Goal: Task Accomplishment & Management: Use online tool/utility

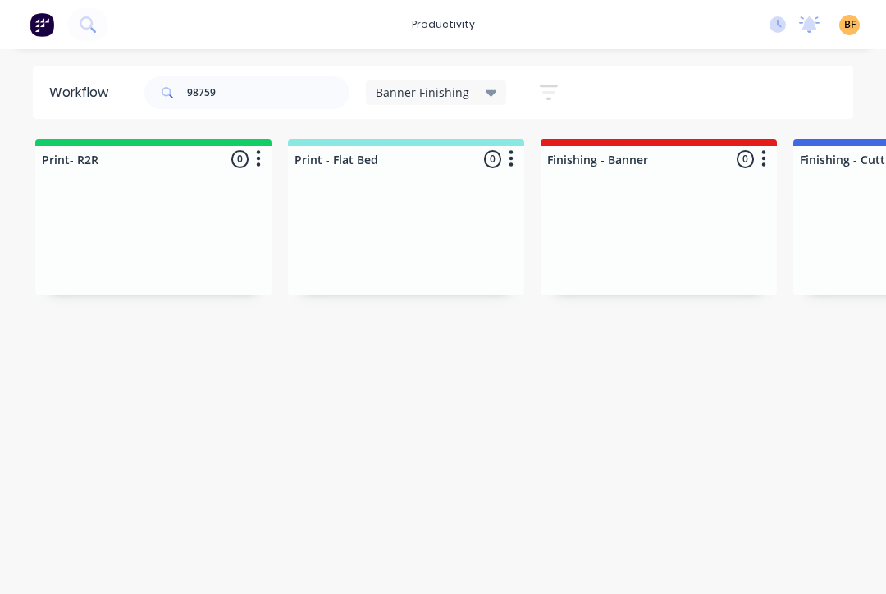
click at [320, 93] on input "98759" at bounding box center [268, 92] width 162 height 33
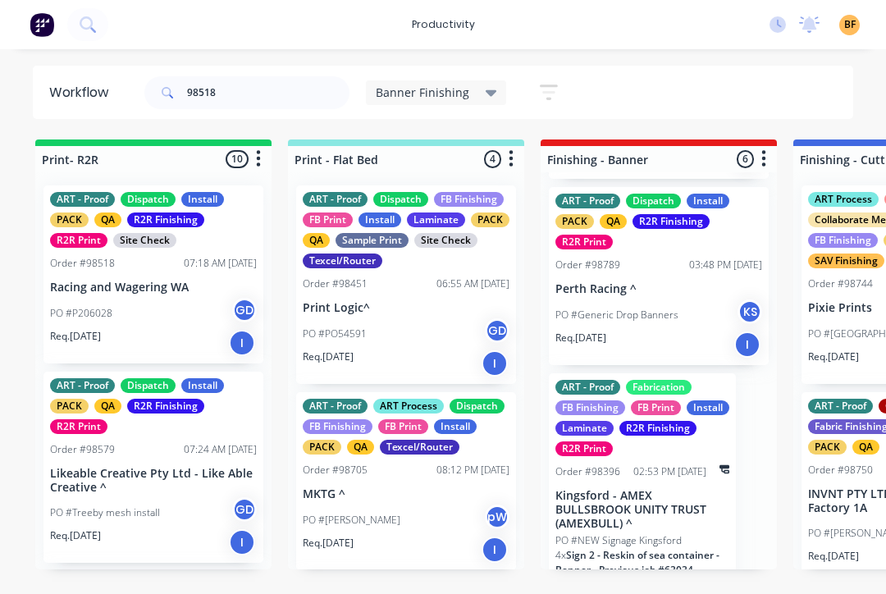
scroll to position [721, 0]
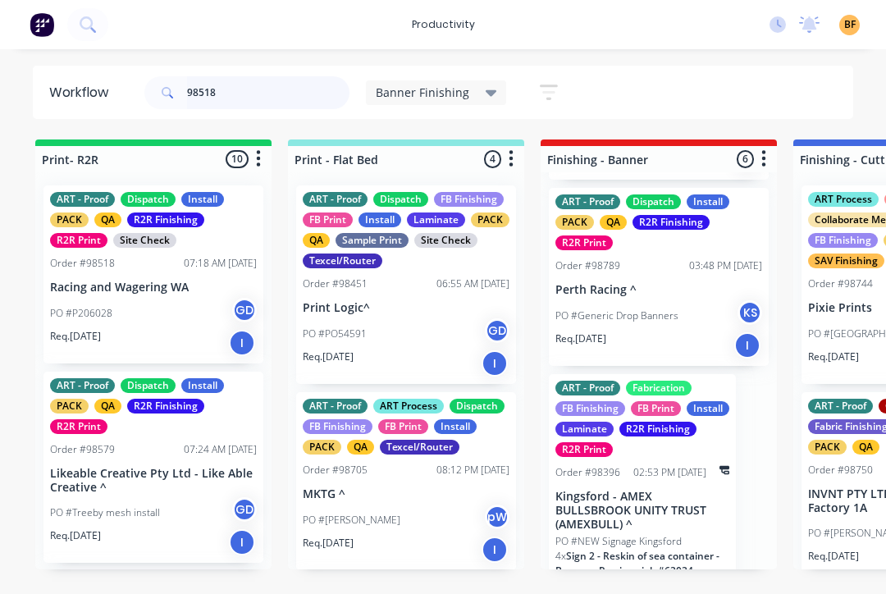
type input "98518"
click at [112, 317] on div "PO #P206028 GD" at bounding box center [153, 313] width 207 height 31
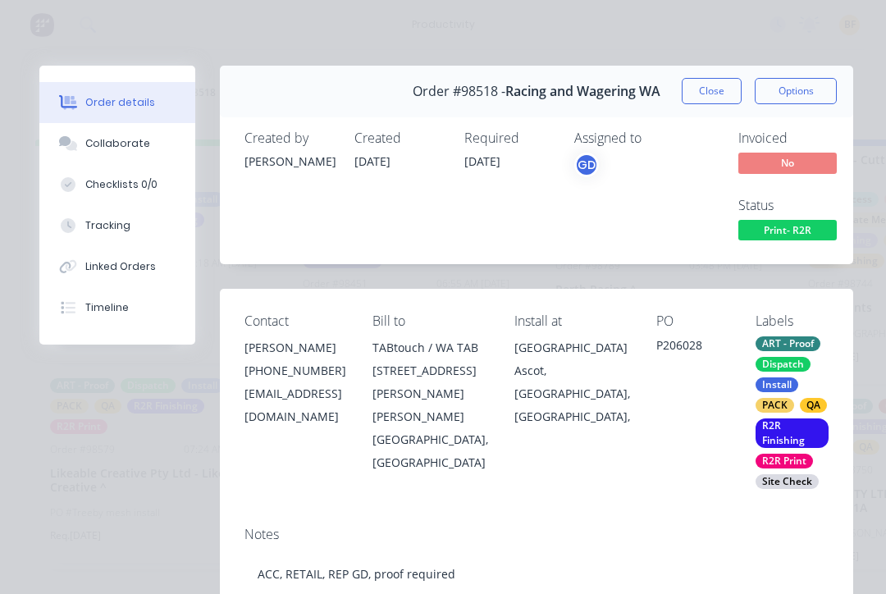
click at [84, 234] on button "Tracking" at bounding box center [117, 225] width 156 height 41
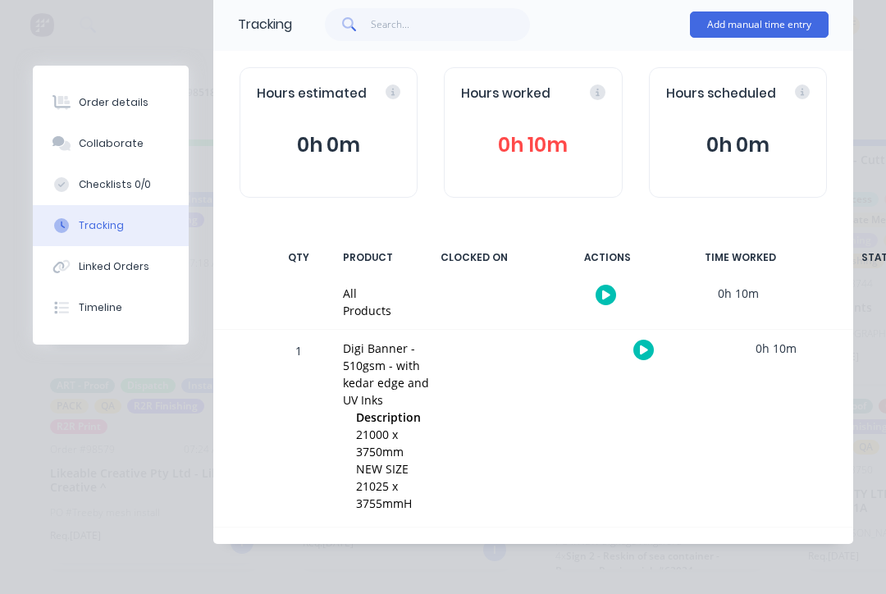
scroll to position [112, 0]
click at [650, 348] on button "button" at bounding box center [643, 351] width 21 height 21
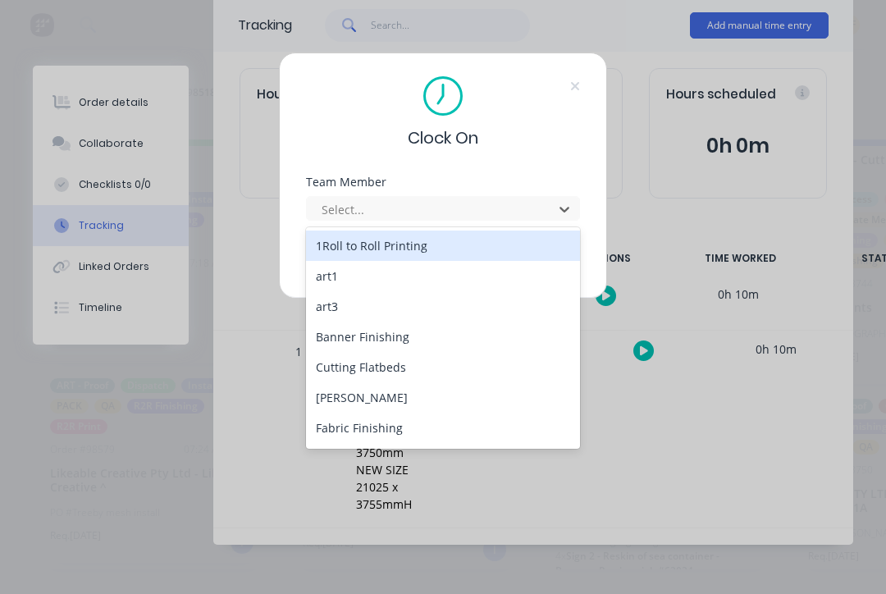
click at [337, 341] on div "Banner Finishing" at bounding box center [443, 337] width 274 height 30
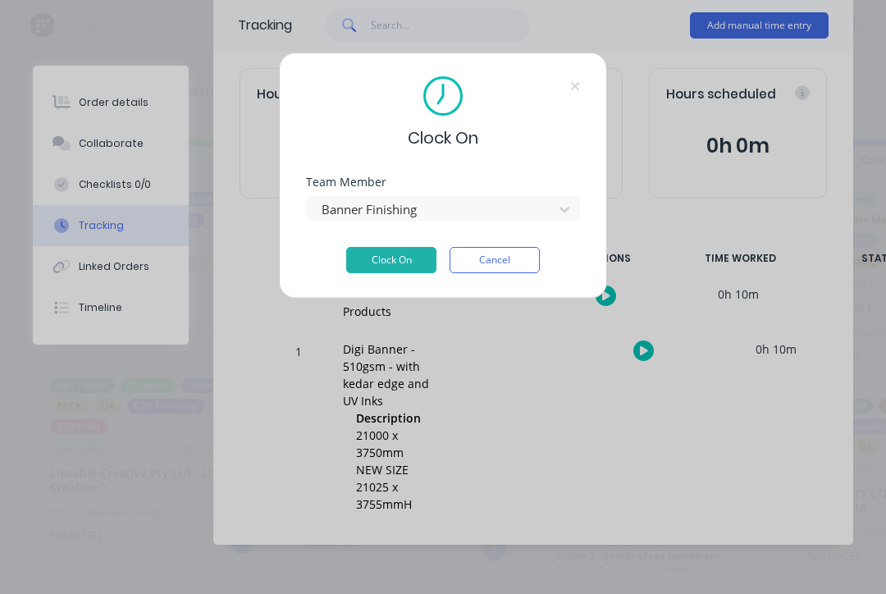
click at [409, 272] on button "Clock On" at bounding box center [391, 260] width 90 height 26
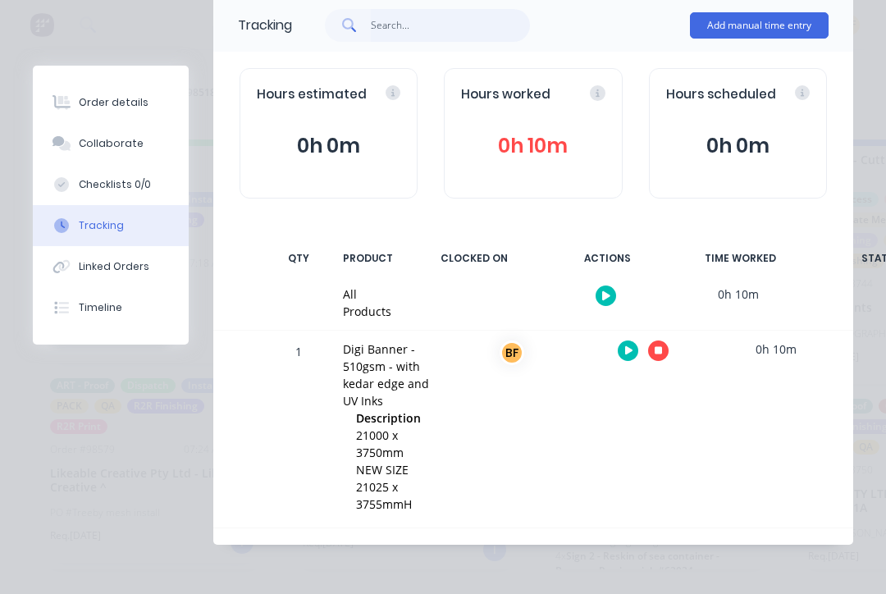
click at [448, 34] on input "text" at bounding box center [451, 25] width 160 height 33
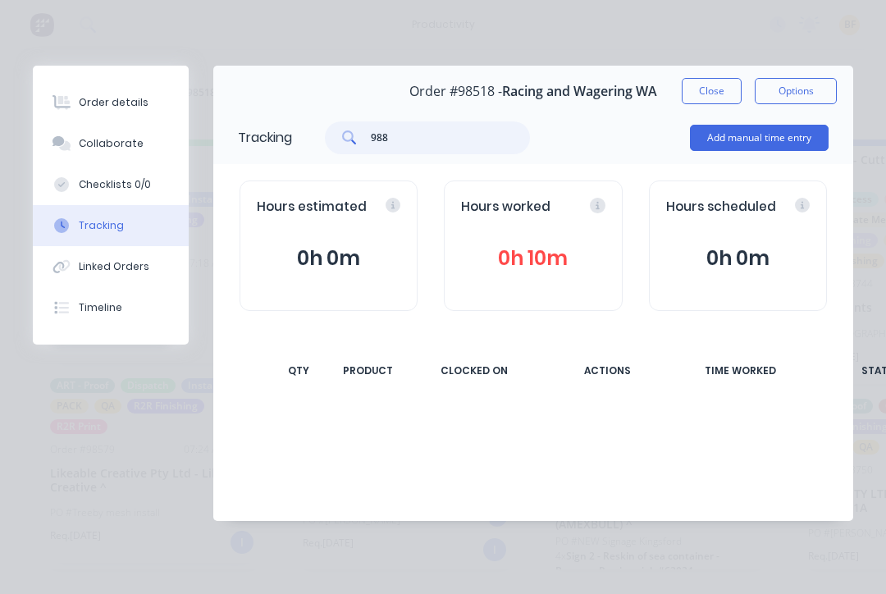
scroll to position [0, 0]
type input "98807"
click at [707, 94] on button "Close" at bounding box center [712, 91] width 60 height 26
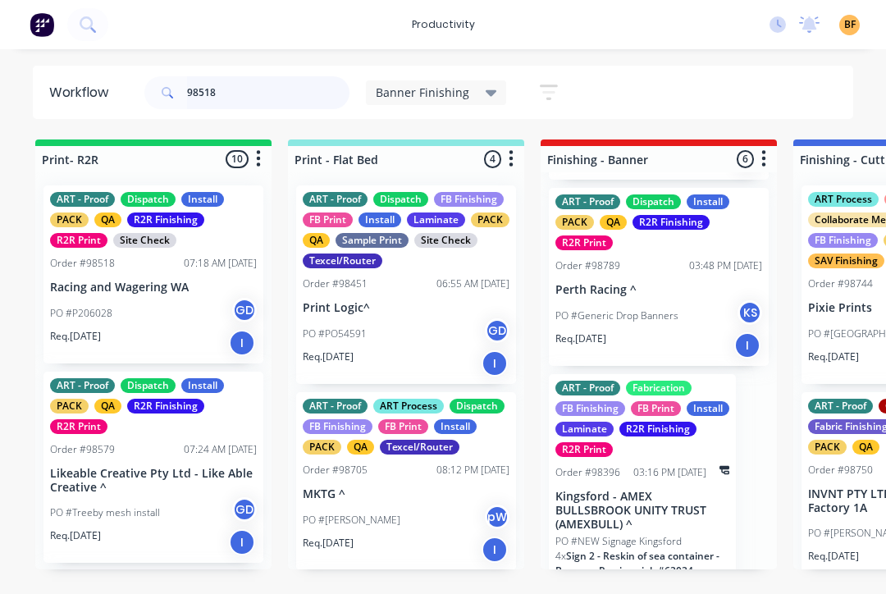
click at [276, 107] on input "98518" at bounding box center [268, 92] width 162 height 33
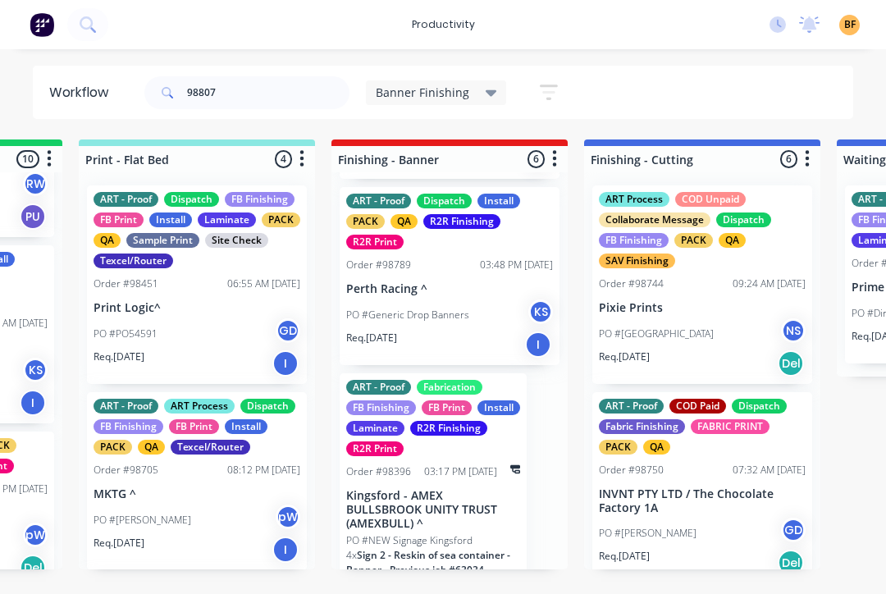
scroll to position [721, 0]
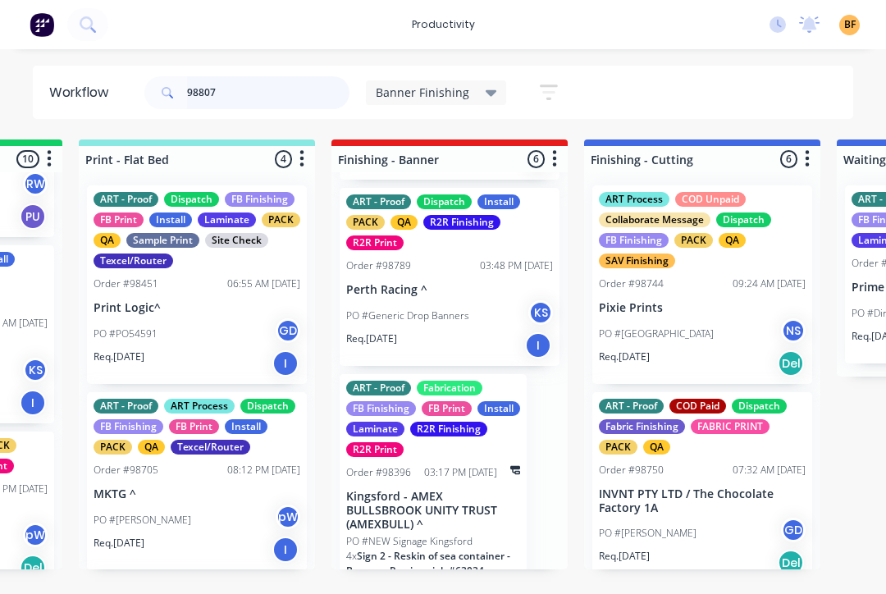
click at [286, 92] on input "98807" at bounding box center [268, 92] width 162 height 33
type input "98807"
click at [490, 101] on div "Banner Finishing" at bounding box center [436, 92] width 141 height 25
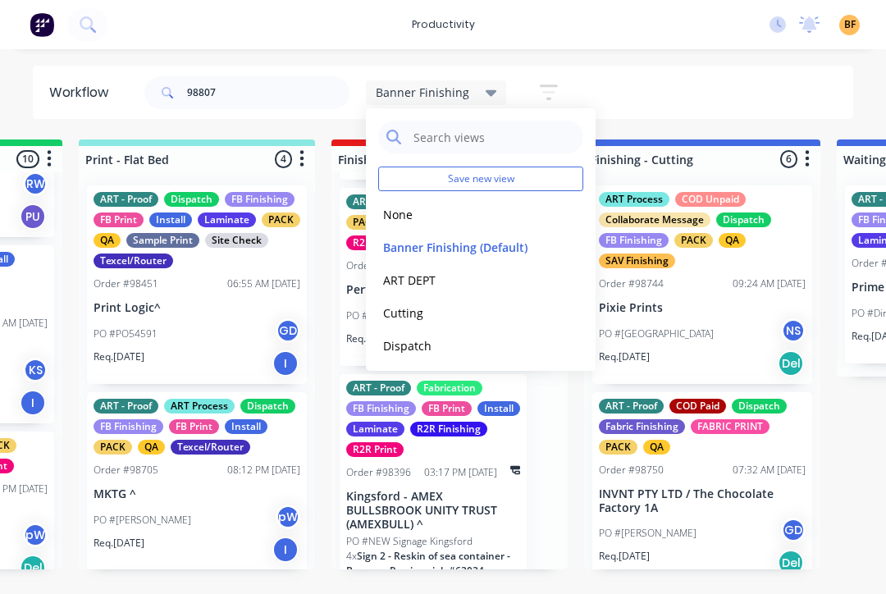
click at [393, 222] on button "None" at bounding box center [465, 214] width 175 height 19
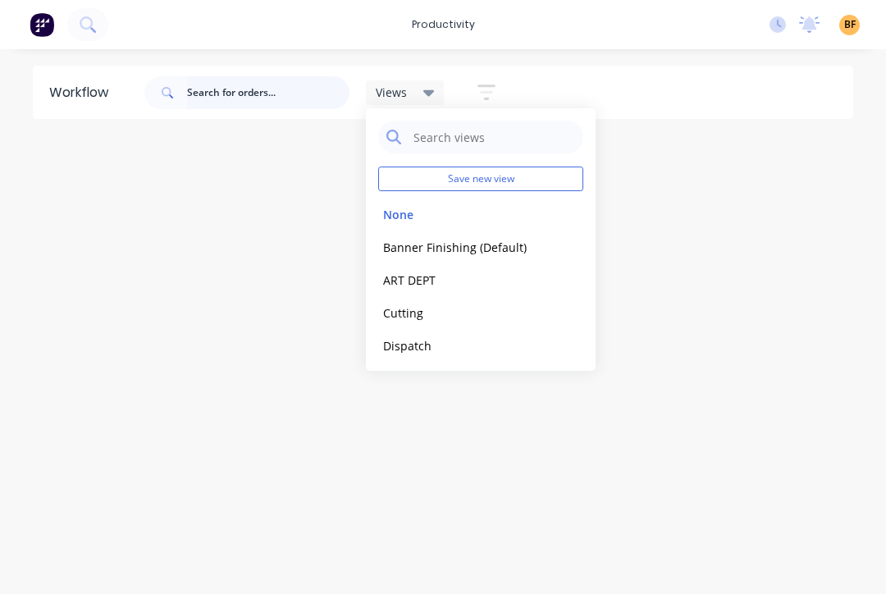
click at [289, 89] on input "text" at bounding box center [268, 92] width 162 height 33
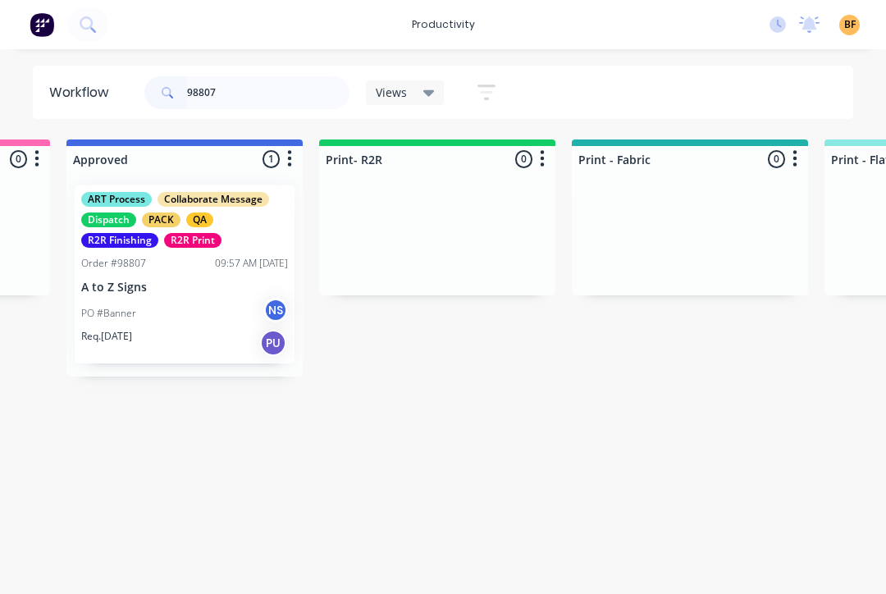
scroll to position [0, 1743]
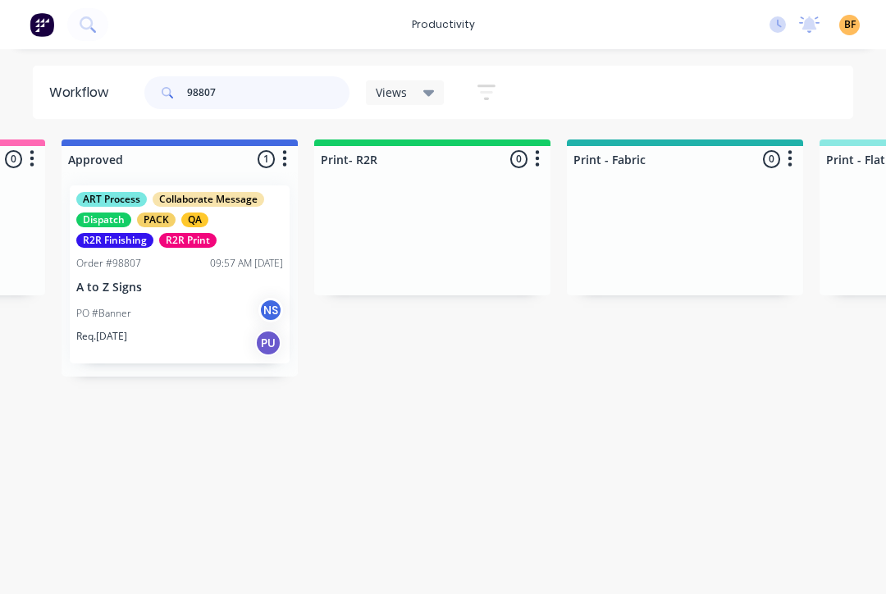
type input "98807"
click at [197, 309] on div "PO #Banner NS" at bounding box center [179, 313] width 207 height 31
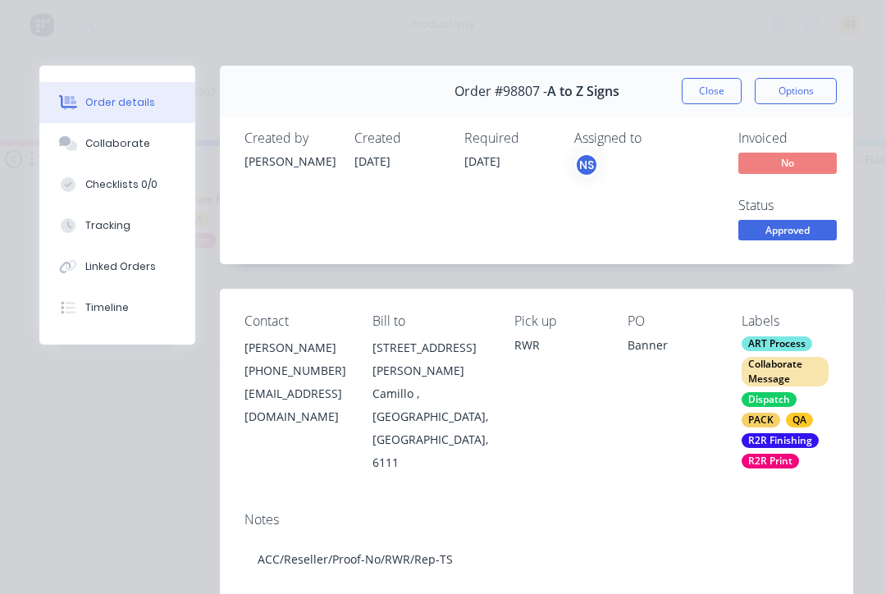
click at [127, 226] on button "Tracking" at bounding box center [117, 225] width 156 height 41
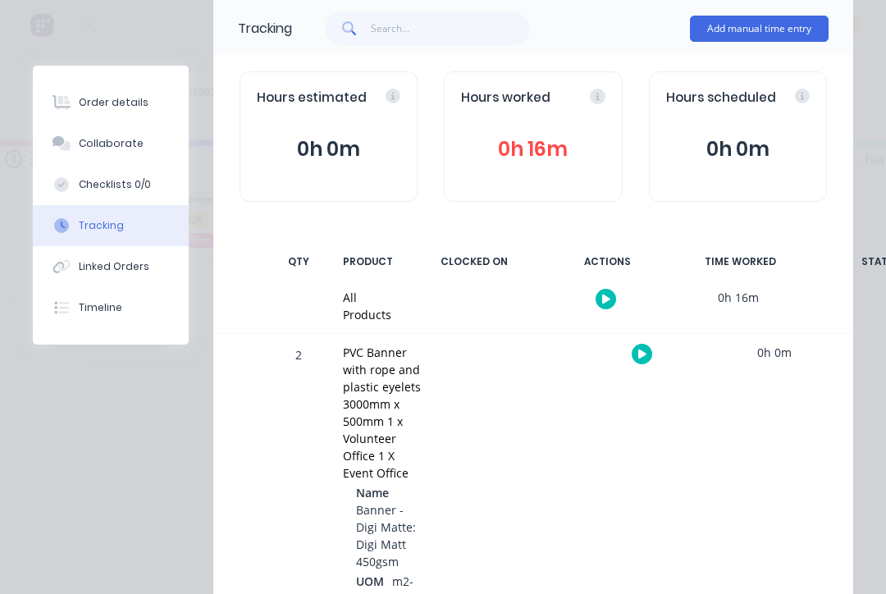
scroll to position [117, 0]
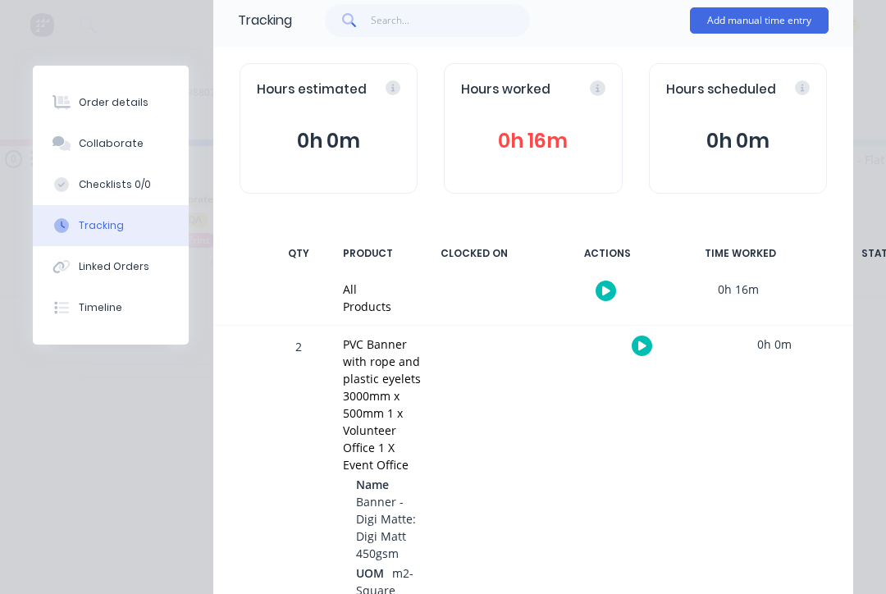
click at [639, 353] on button "button" at bounding box center [642, 346] width 21 height 21
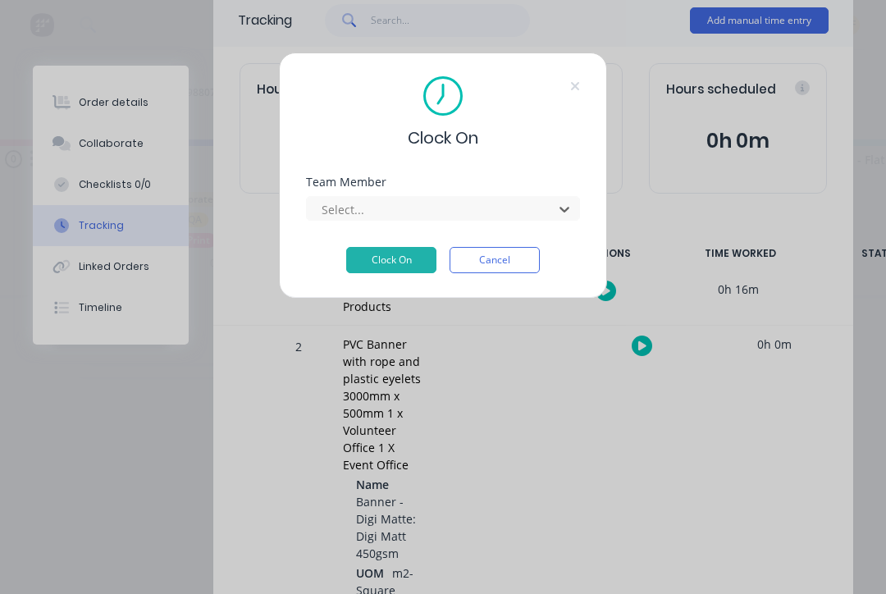
click at [400, 271] on button "Clock On" at bounding box center [391, 260] width 90 height 26
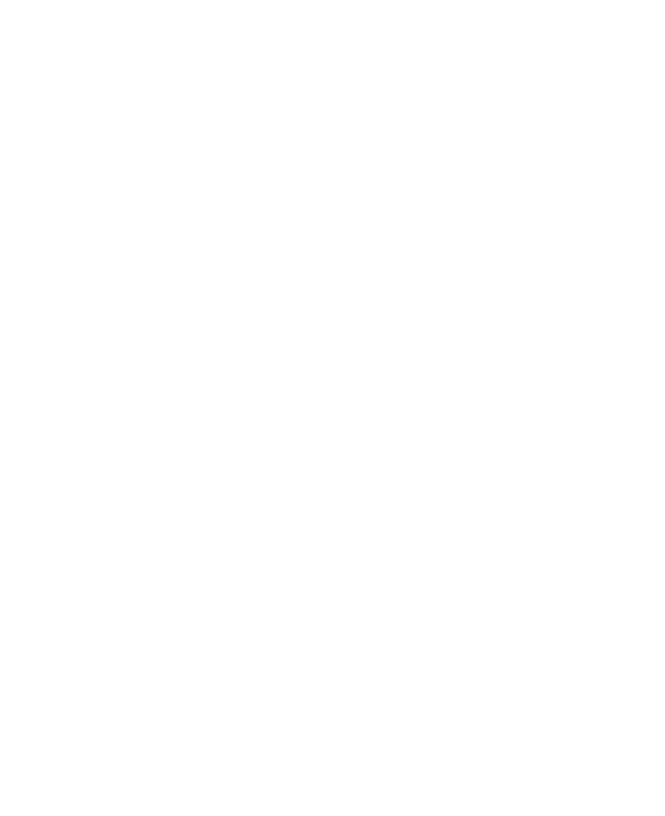
scroll to position [0, 0]
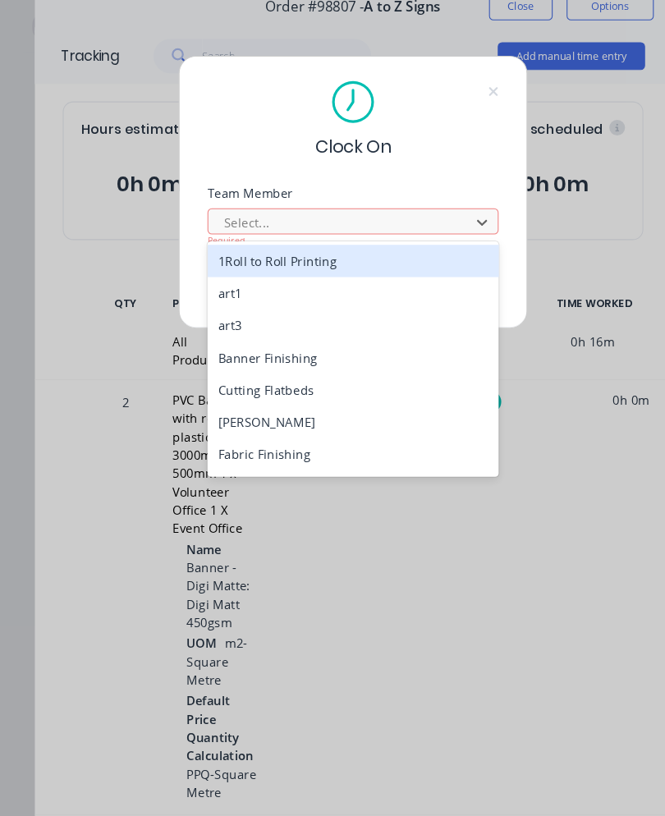
click at [292, 347] on div "Banner Finishing" at bounding box center [332, 337] width 274 height 30
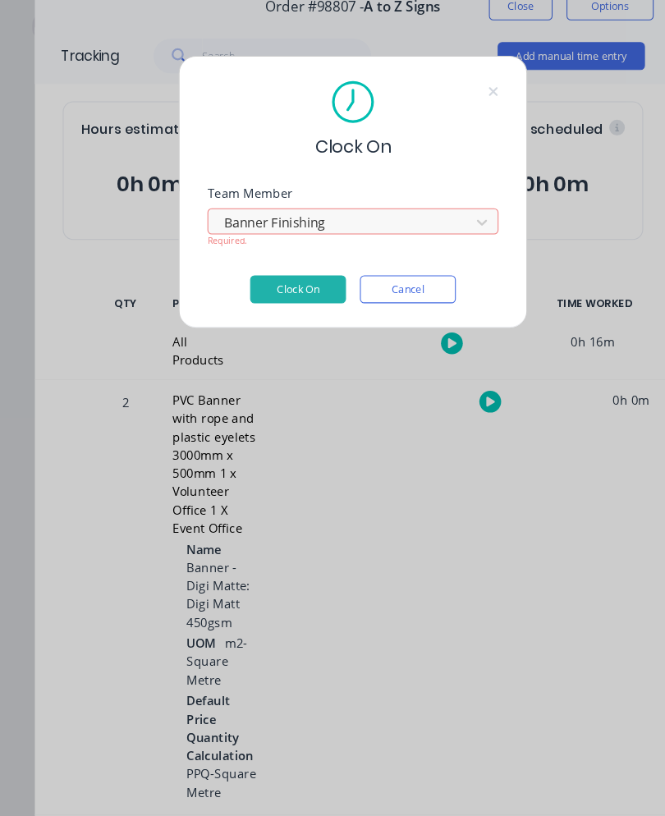
click at [295, 276] on button "Clock On" at bounding box center [280, 272] width 90 height 26
